Goal: Information Seeking & Learning: Learn about a topic

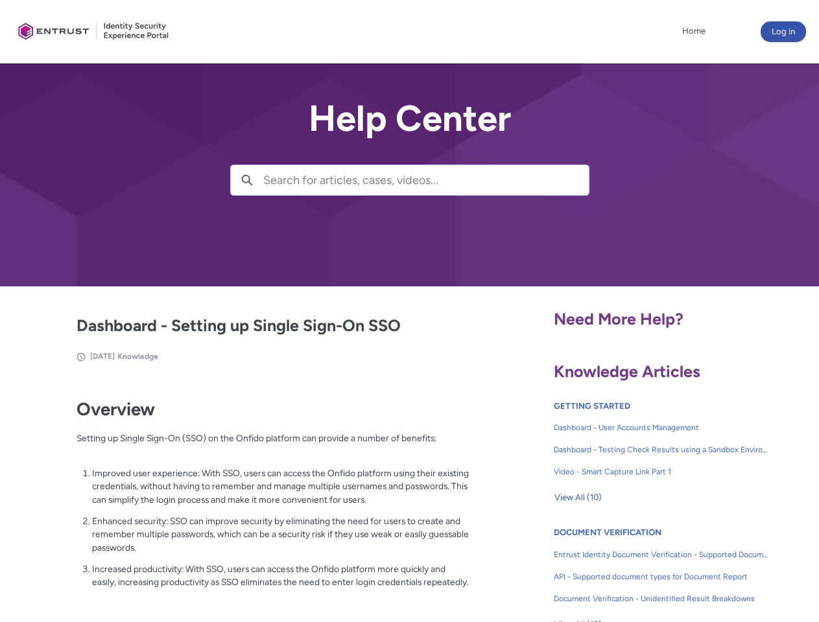
click at [247, 180] on lightning-primitive-icon "button" at bounding box center [247, 179] width 12 height 10
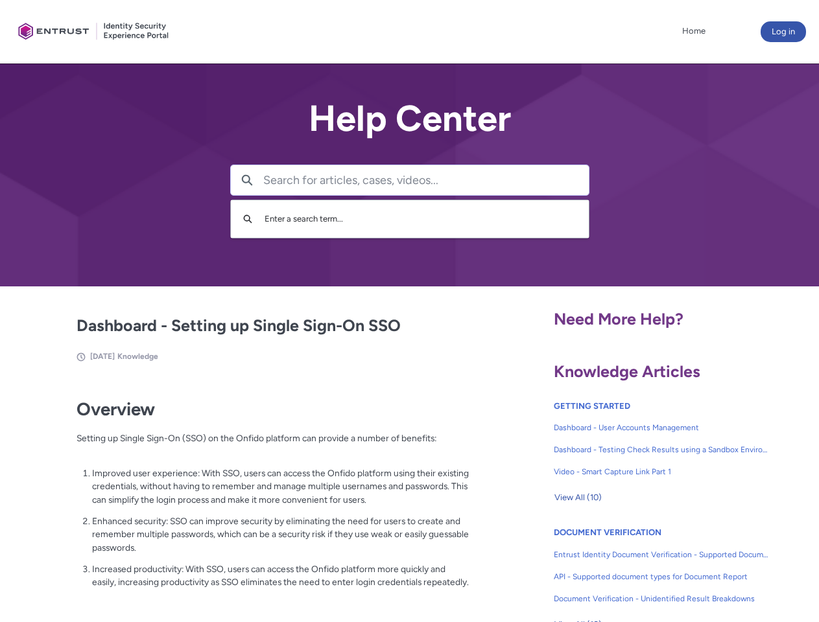
click at [248, 496] on p "Improved user experience: With SSO, users can access the Onfido platform using …" at bounding box center [280, 487] width 377 height 40
click at [578, 498] on span "View All (10)" at bounding box center [577, 497] width 47 height 19
click at [626, 567] on link "API - Supported document types for Document Report" at bounding box center [661, 577] width 215 height 22
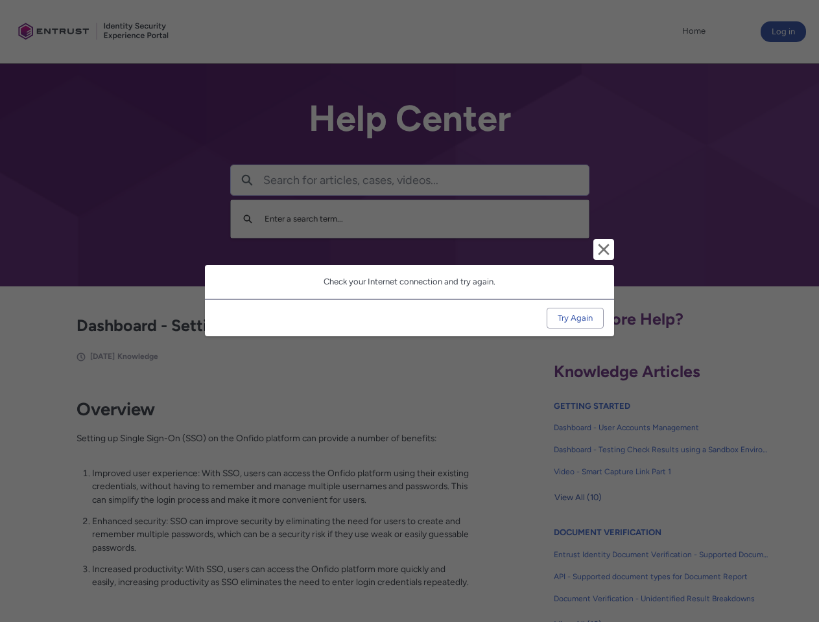
click at [798, 567] on div "Cancel and close Check your Internet connection and try again. Try Again" at bounding box center [409, 311] width 819 height 622
